Goal: Entertainment & Leisure: Consume media (video, audio)

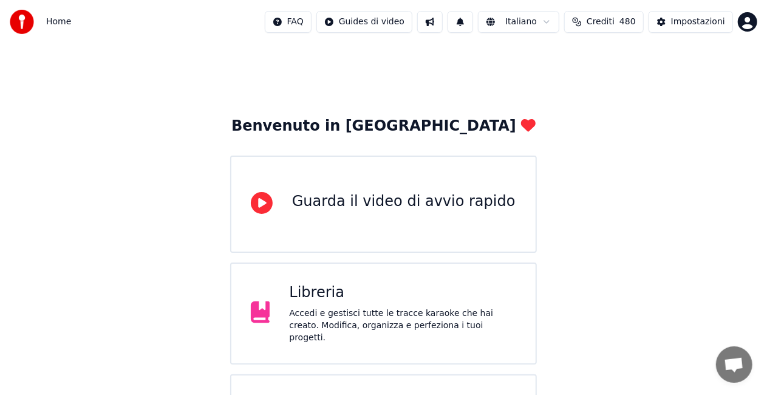
click at [402, 303] on div "Libreria" at bounding box center [402, 292] width 227 height 19
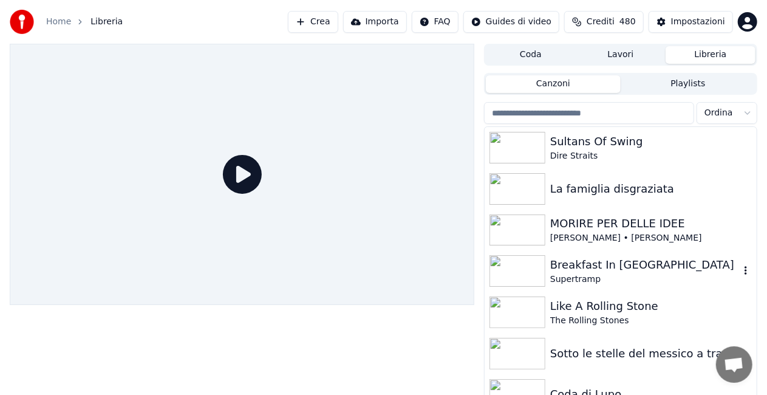
scroll to position [8, 0]
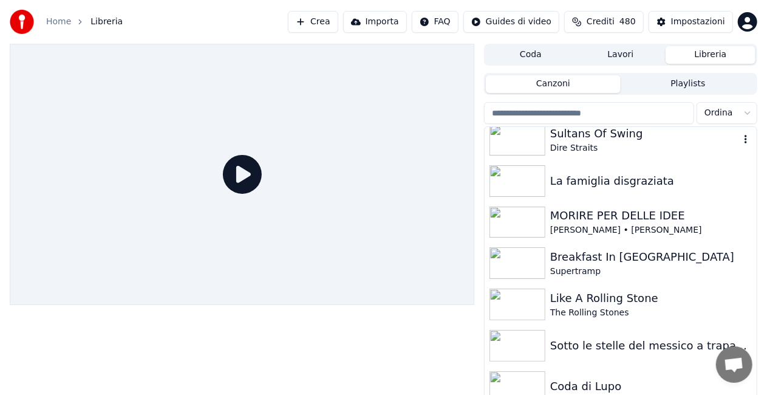
click at [525, 138] on img at bounding box center [518, 140] width 56 height 32
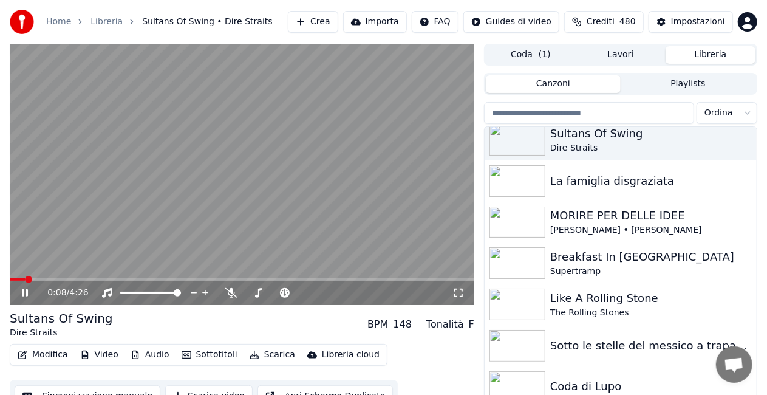
click at [461, 296] on icon at bounding box center [459, 293] width 12 height 10
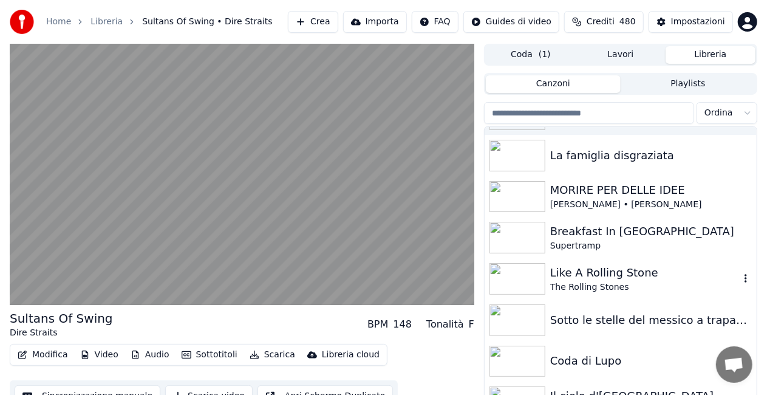
scroll to position [5, 0]
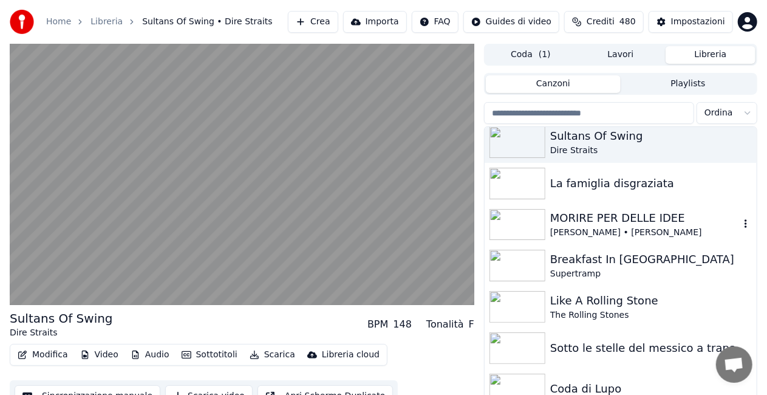
click at [522, 221] on img at bounding box center [518, 225] width 56 height 32
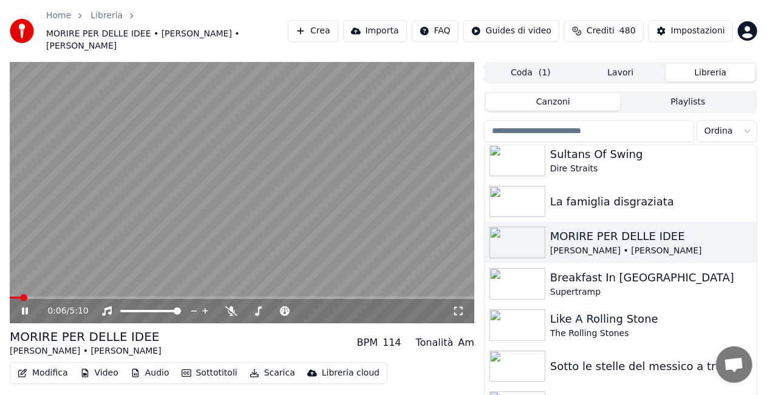
click at [458, 312] on icon at bounding box center [459, 311] width 12 height 10
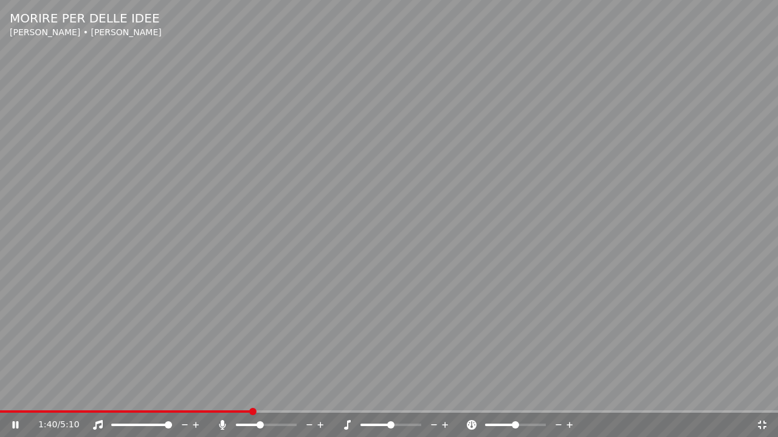
click at [261, 394] on span at bounding box center [259, 425] width 7 height 7
click at [266, 394] on span at bounding box center [262, 425] width 7 height 7
click at [245, 394] on span at bounding box center [241, 425] width 10 height 2
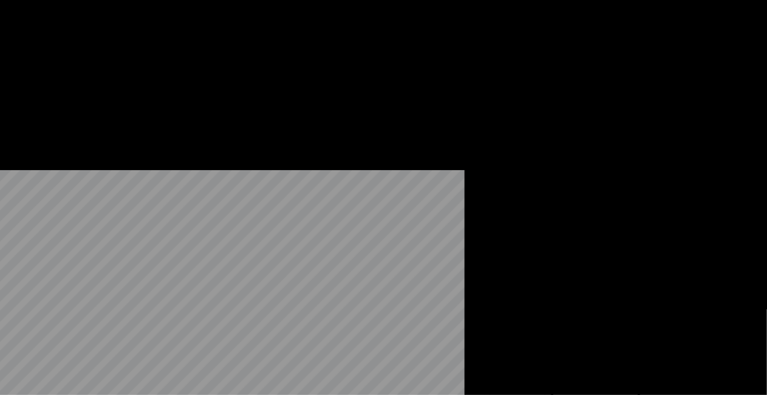
scroll to position [349, 0]
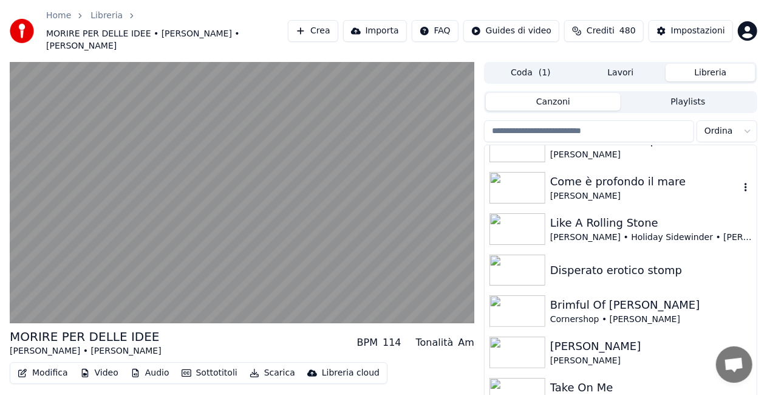
click at [526, 182] on img at bounding box center [518, 188] width 56 height 32
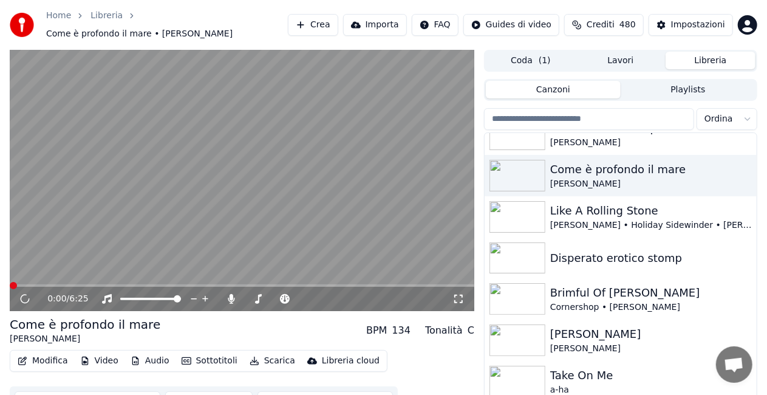
drag, startPoint x: 292, startPoint y: 239, endPoint x: 241, endPoint y: 243, distance: 51.8
click at [241, 243] on video at bounding box center [242, 180] width 465 height 261
click at [73, 284] on span at bounding box center [242, 285] width 465 height 2
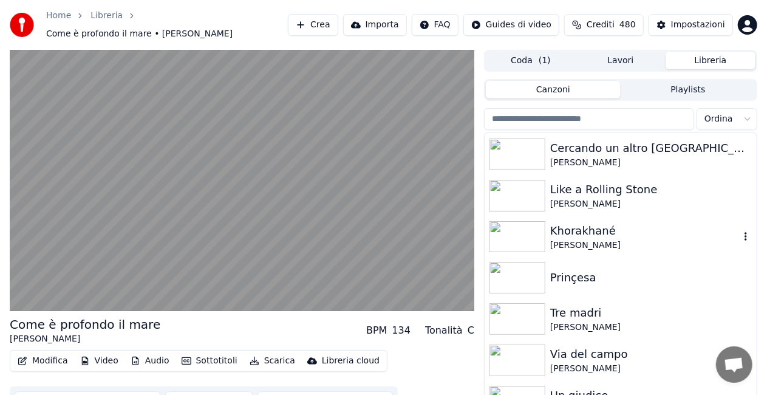
scroll to position [1363, 0]
click at [538, 184] on img at bounding box center [518, 195] width 56 height 32
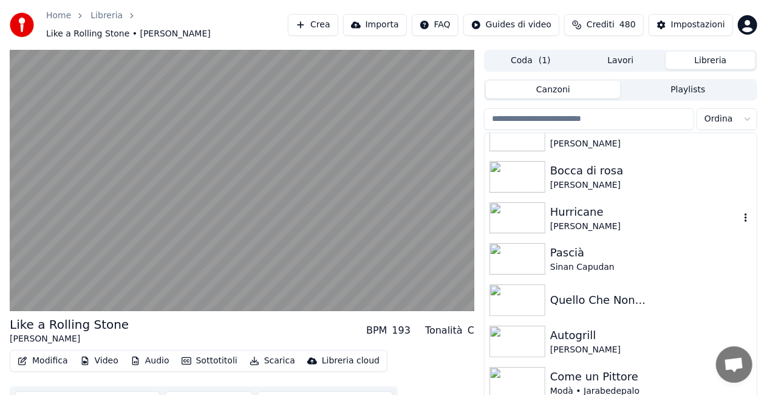
scroll to position [1671, 0]
click at [544, 203] on img at bounding box center [518, 218] width 56 height 32
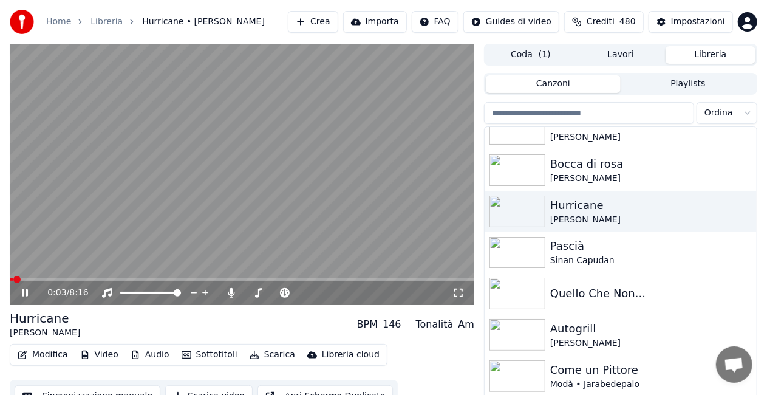
click at [458, 290] on icon at bounding box center [459, 293] width 12 height 10
click at [24, 292] on icon at bounding box center [25, 292] width 6 height 7
